Goal: Information Seeking & Learning: Learn about a topic

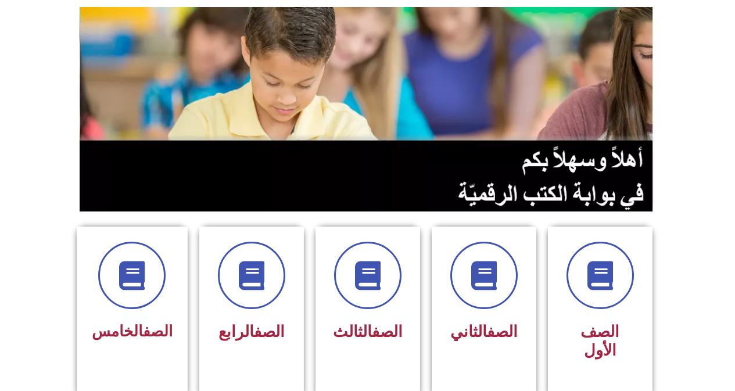
scroll to position [290, 0]
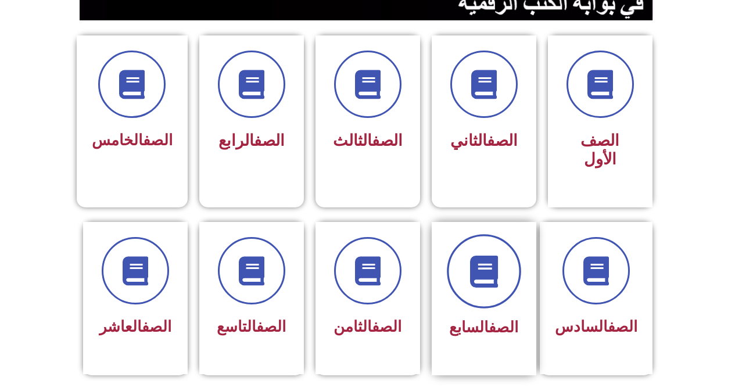
click at [462, 276] on span at bounding box center [484, 271] width 74 height 74
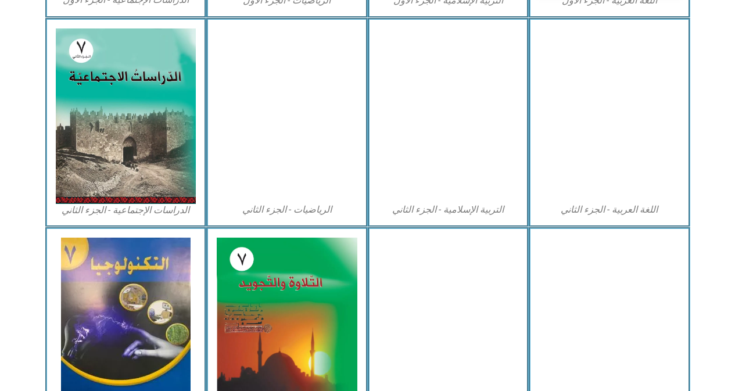
scroll to position [581, 0]
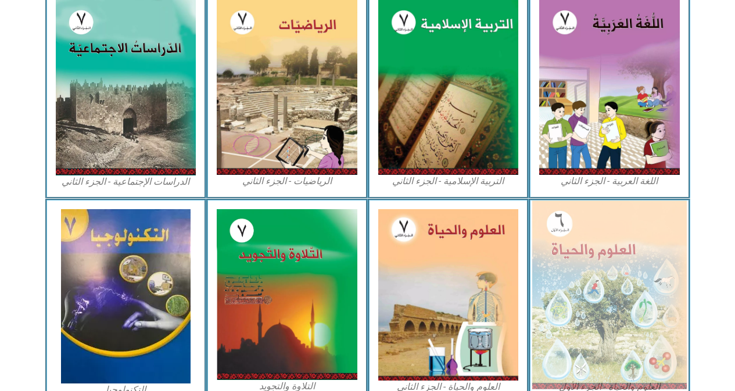
click at [559, 272] on img at bounding box center [609, 294] width 155 height 188
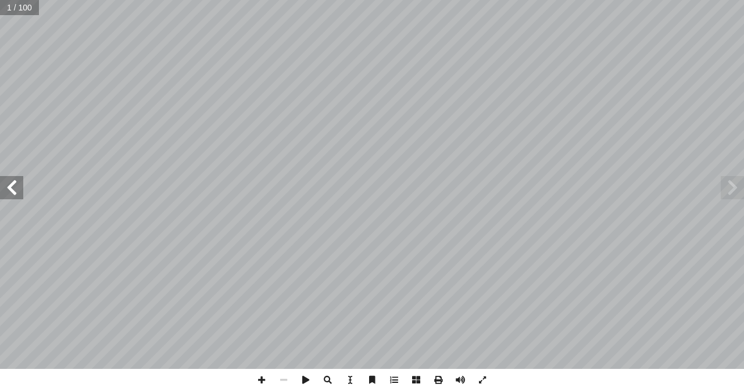
click at [15, 6] on input "text" at bounding box center [19, 7] width 39 height 15
type input "**"
click at [16, 188] on span at bounding box center [11, 187] width 23 height 23
click at [262, 385] on span at bounding box center [261, 380] width 22 height 22
